Goal: Find specific page/section: Find specific page/section

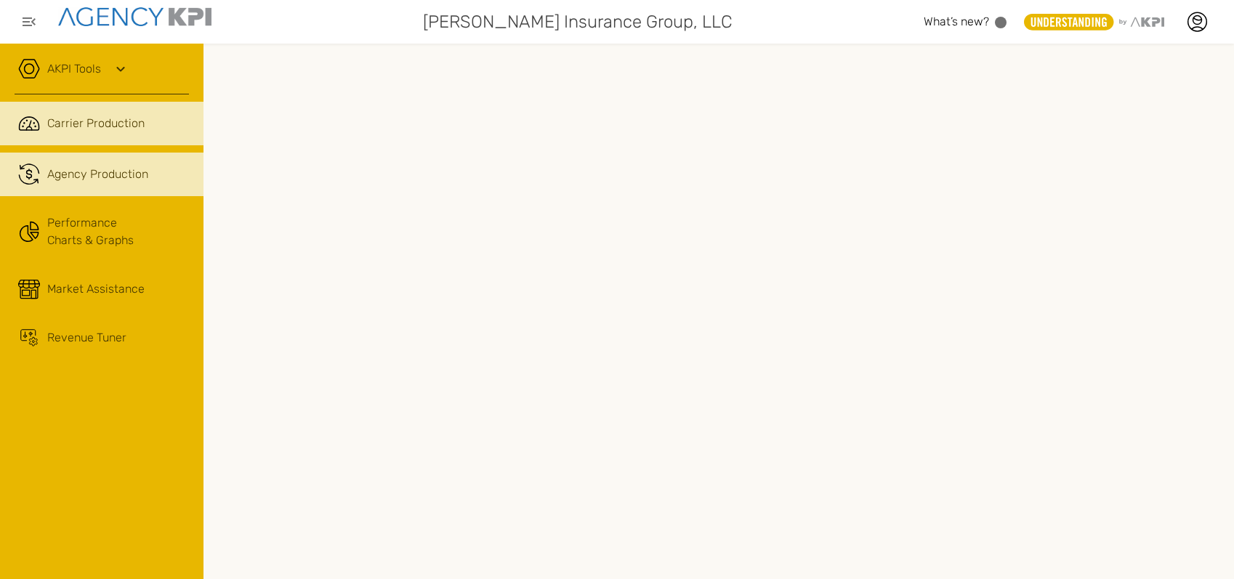
click at [87, 169] on span "Agency Production" at bounding box center [97, 174] width 101 height 17
